Goal: Find contact information: Find contact information

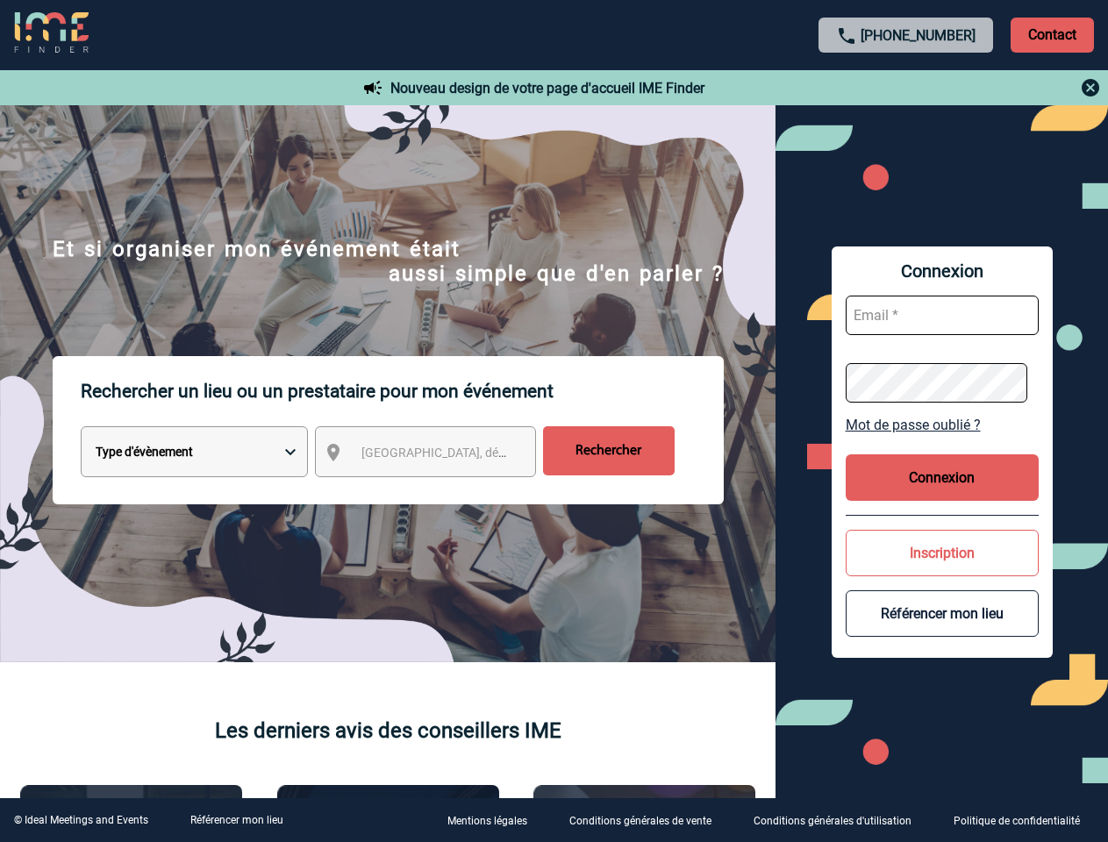
click at [554, 421] on p "Rechercher un lieu ou un prestataire pour mon événement" at bounding box center [402, 391] width 643 height 70
click at [1052, 34] on p "Contact" at bounding box center [1052, 35] width 83 height 35
click at [906, 88] on div at bounding box center [907, 87] width 390 height 21
click at [441, 422] on div at bounding box center [277, 211] width 555 height 422
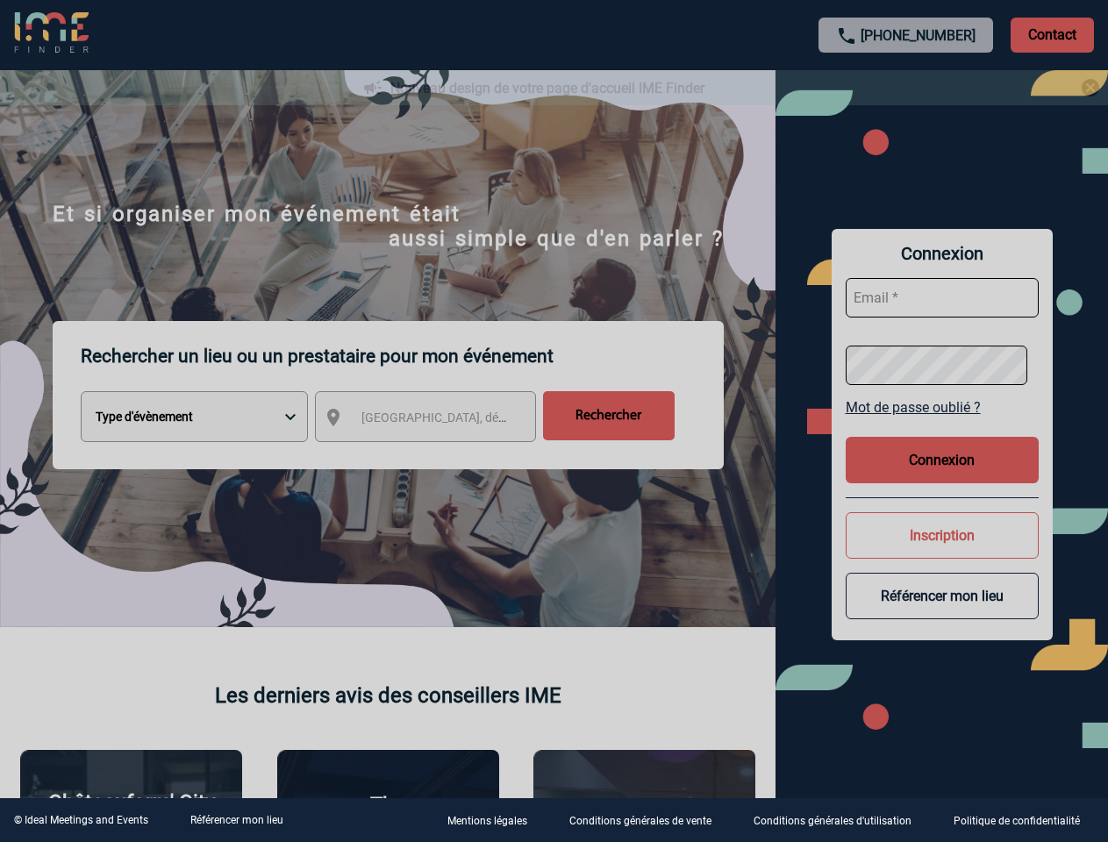
click at [942, 425] on div at bounding box center [554, 421] width 1108 height 842
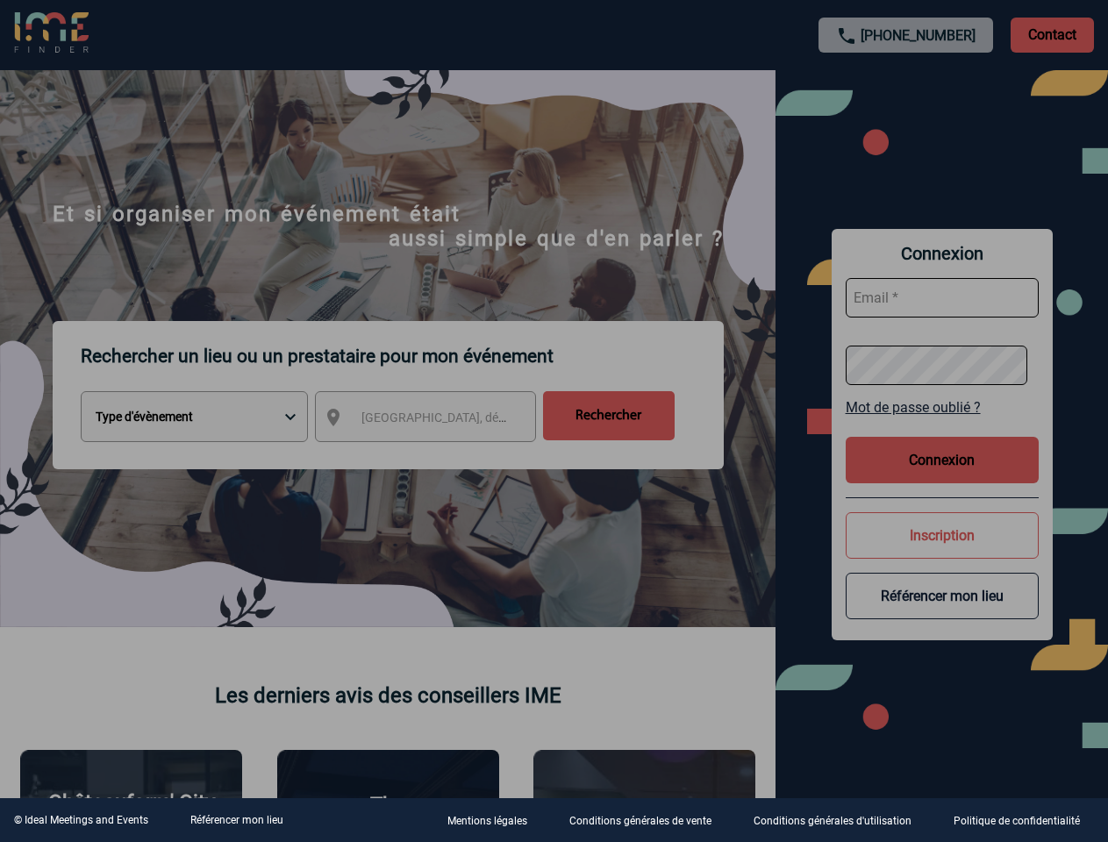
click at [942, 477] on div at bounding box center [554, 421] width 1108 height 842
click at [942, 553] on div at bounding box center [554, 421] width 1108 height 842
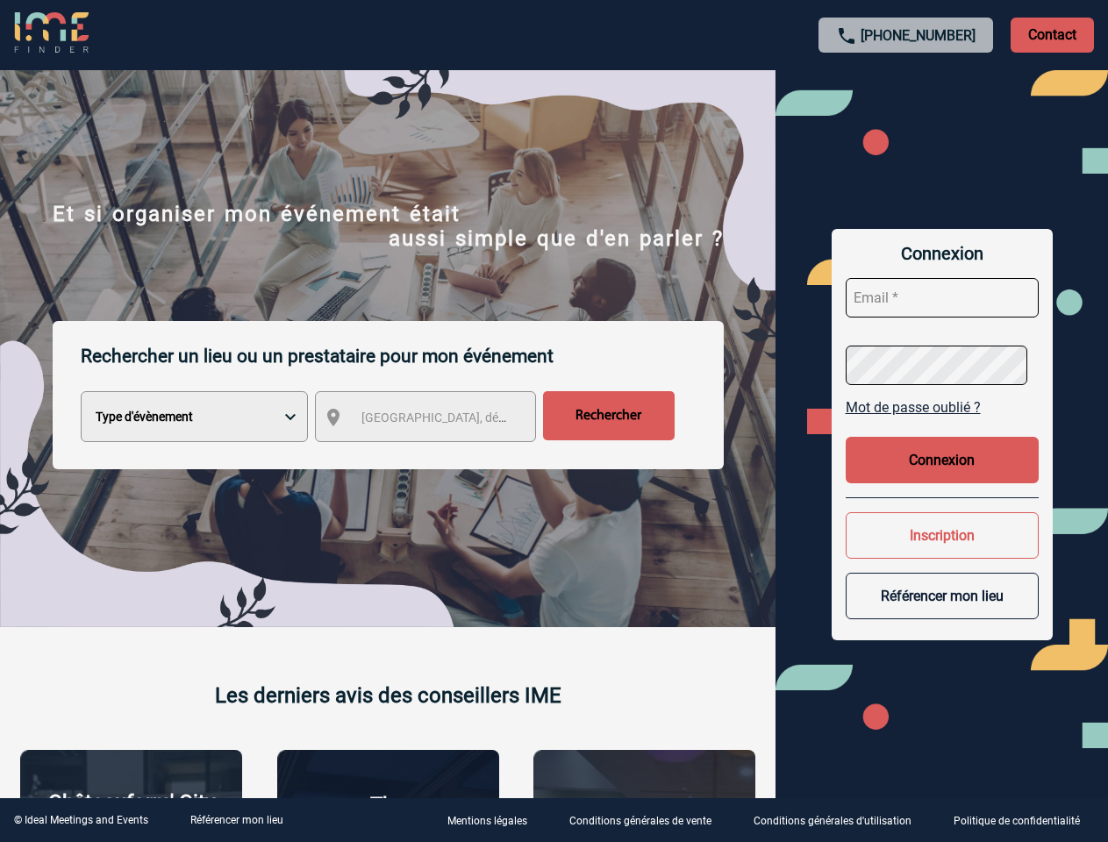
click at [942, 613] on button "Référencer mon lieu" at bounding box center [942, 596] width 193 height 47
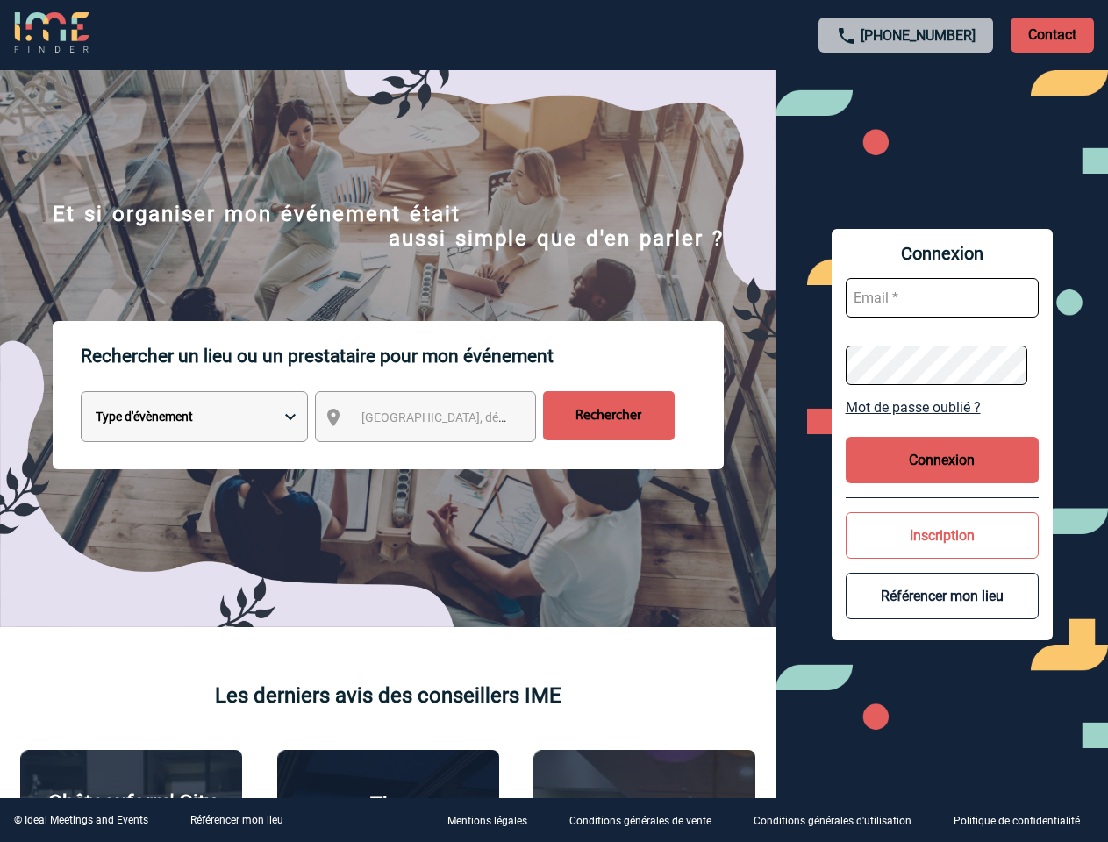
click at [236, 820] on link "Référencer mon lieu" at bounding box center [236, 820] width 93 height 12
